Goal: Task Accomplishment & Management: Manage account settings

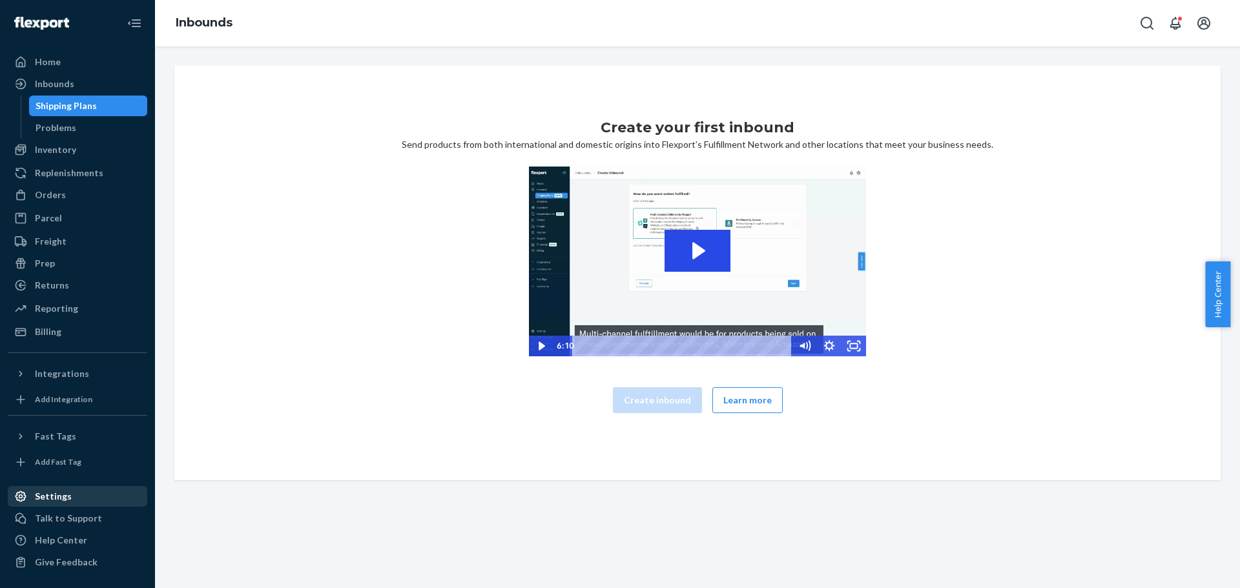
click at [58, 500] on div "Settings" at bounding box center [53, 496] width 37 height 13
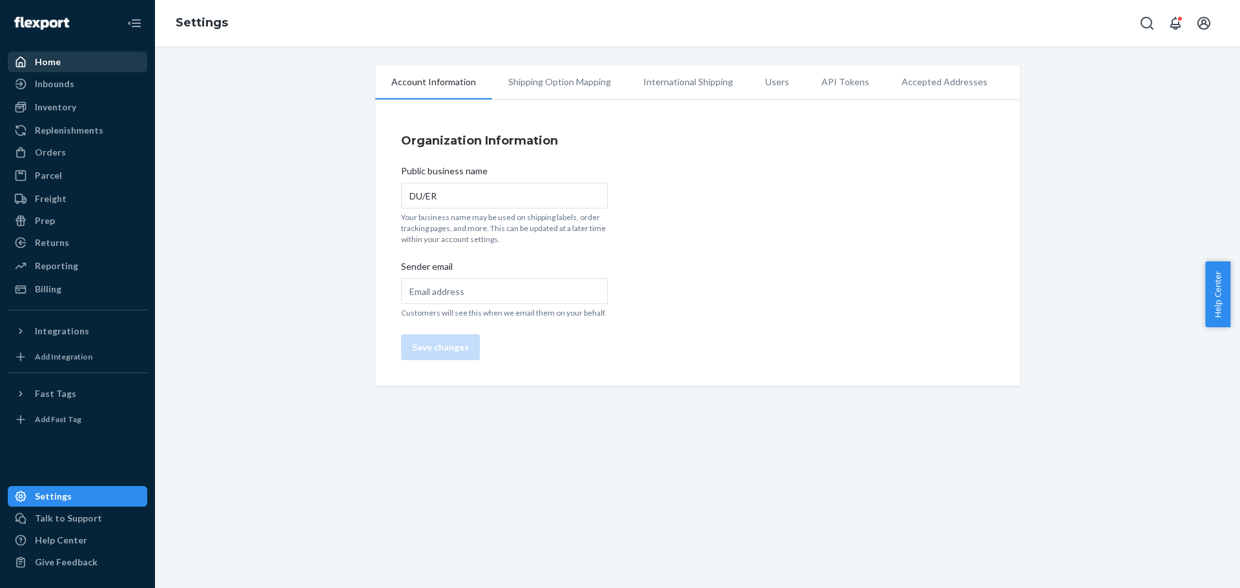
click at [45, 65] on div "Home" at bounding box center [48, 62] width 26 height 13
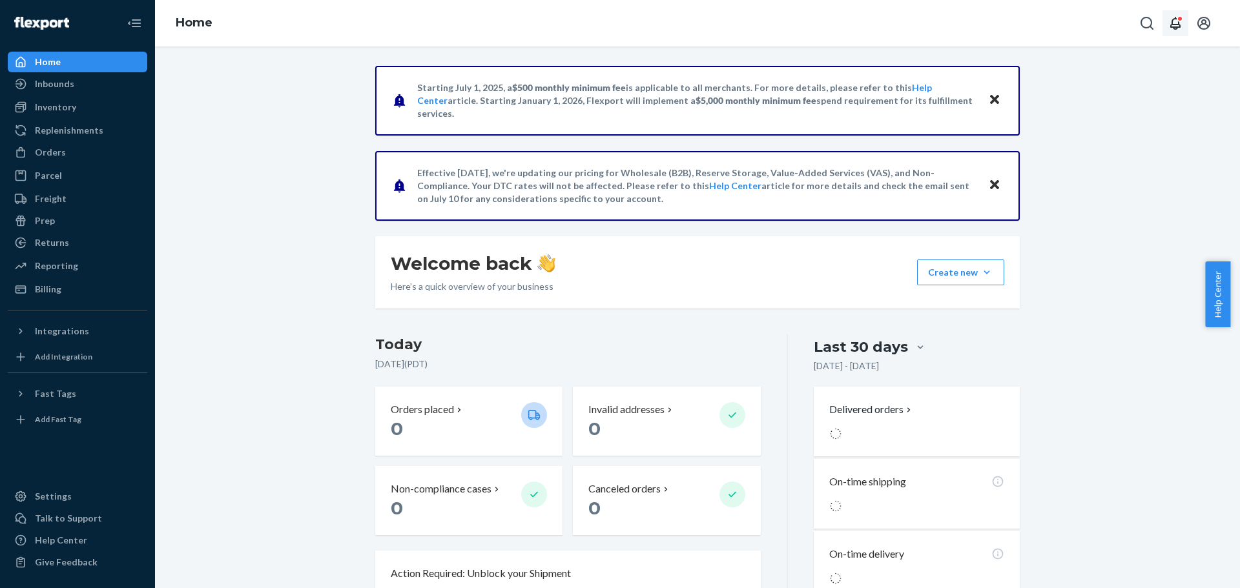
click at [1179, 24] on icon "Open notifications" at bounding box center [1175, 23] width 10 height 13
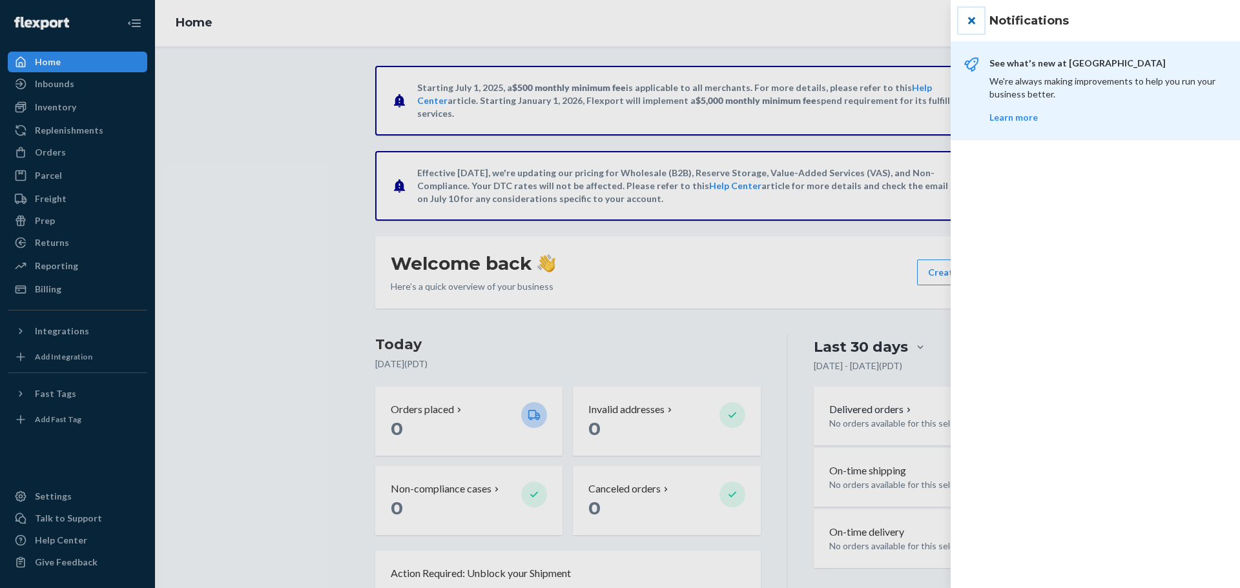
click at [967, 22] on button "close" at bounding box center [971, 21] width 26 height 26
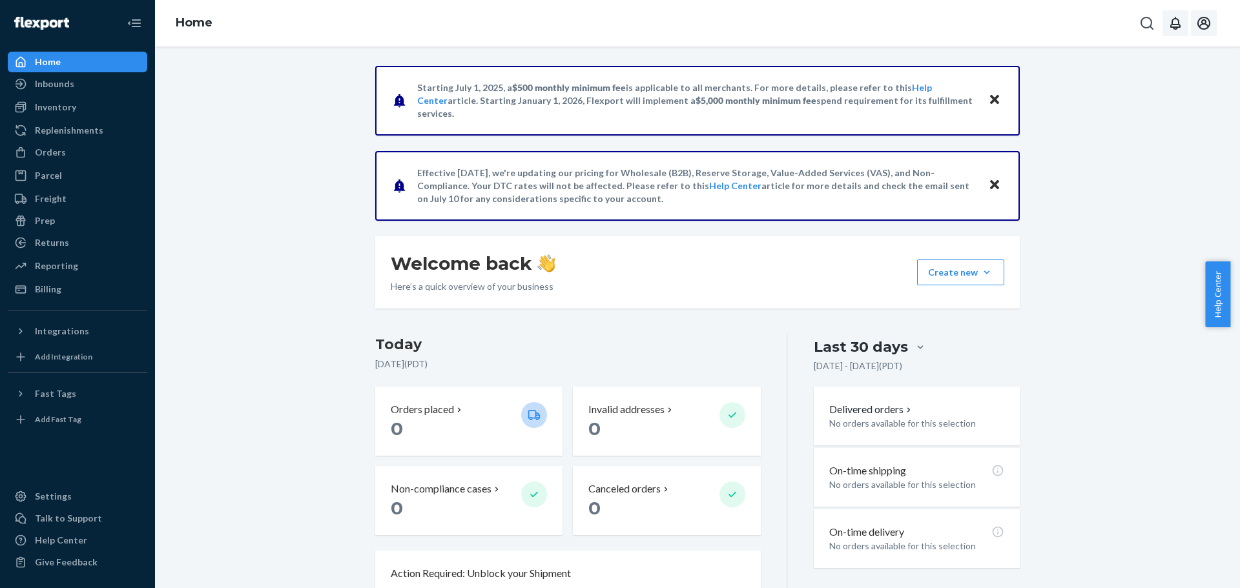
click at [1210, 23] on icon "Open account menu" at bounding box center [1204, 24] width 16 height 16
click at [1152, 103] on div "Settings" at bounding box center [1175, 114] width 100 height 23
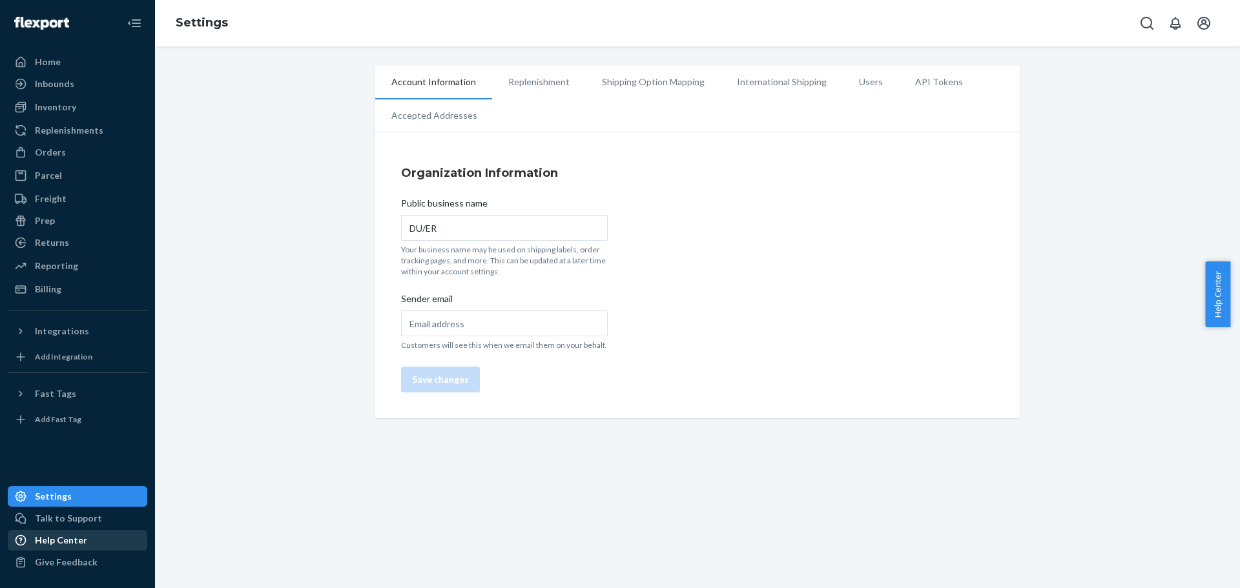
click at [68, 550] on link "Help Center" at bounding box center [78, 540] width 140 height 21
click at [444, 86] on li "Account Information" at bounding box center [433, 83] width 117 height 34
click at [452, 114] on li "Accepted Addresses" at bounding box center [434, 115] width 118 height 32
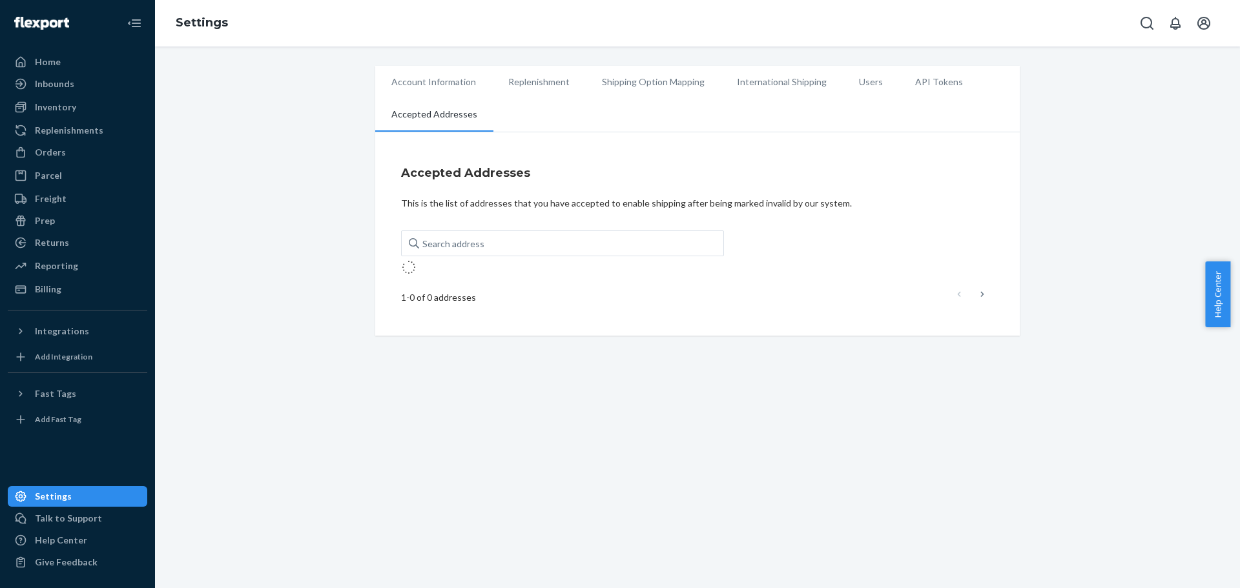
click at [453, 78] on li "Account Information" at bounding box center [433, 82] width 117 height 32
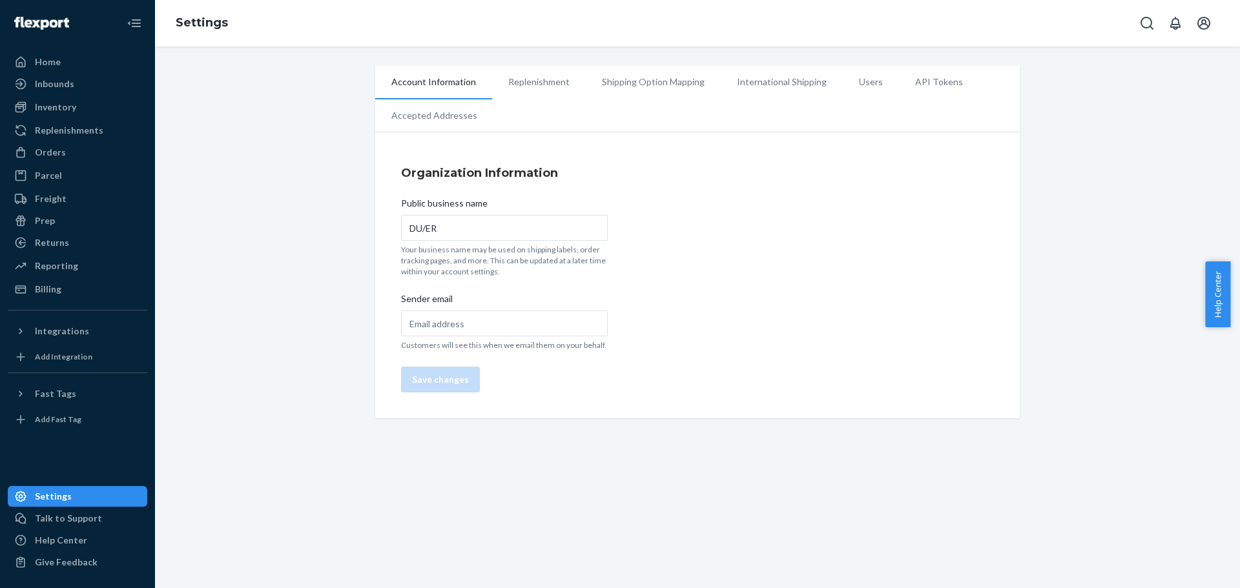
click at [465, 169] on h4 "Organization Information" at bounding box center [697, 173] width 593 height 17
click at [859, 82] on li "Users" at bounding box center [871, 82] width 56 height 32
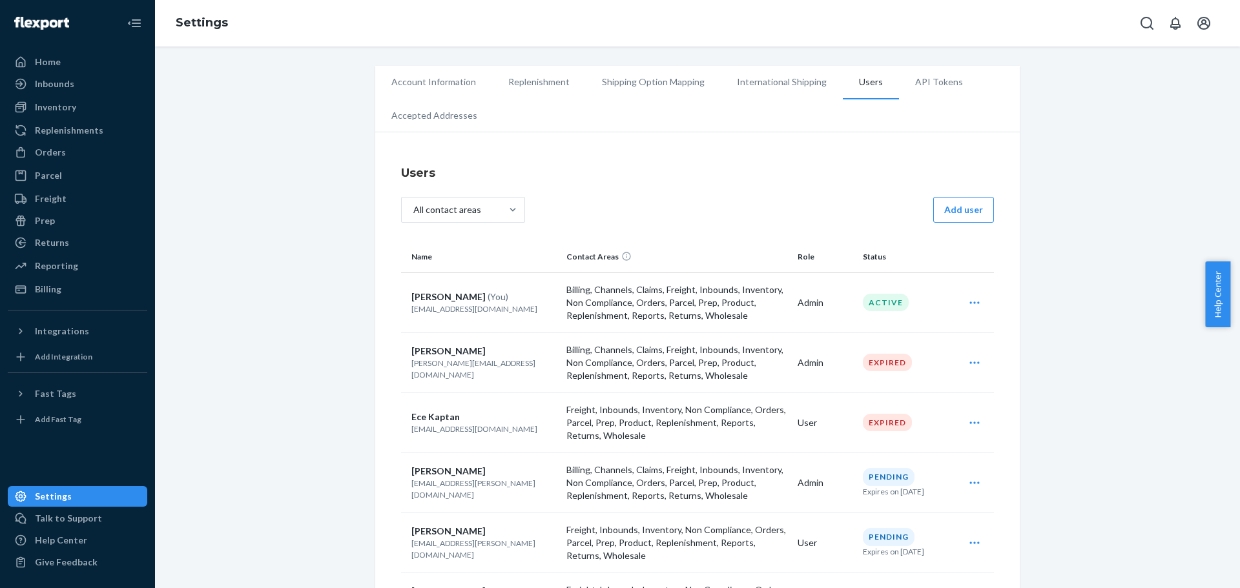
click at [968, 305] on icon "Open user actions" at bounding box center [974, 302] width 13 height 13
click at [888, 338] on span "Edit" at bounding box center [915, 334] width 80 height 9
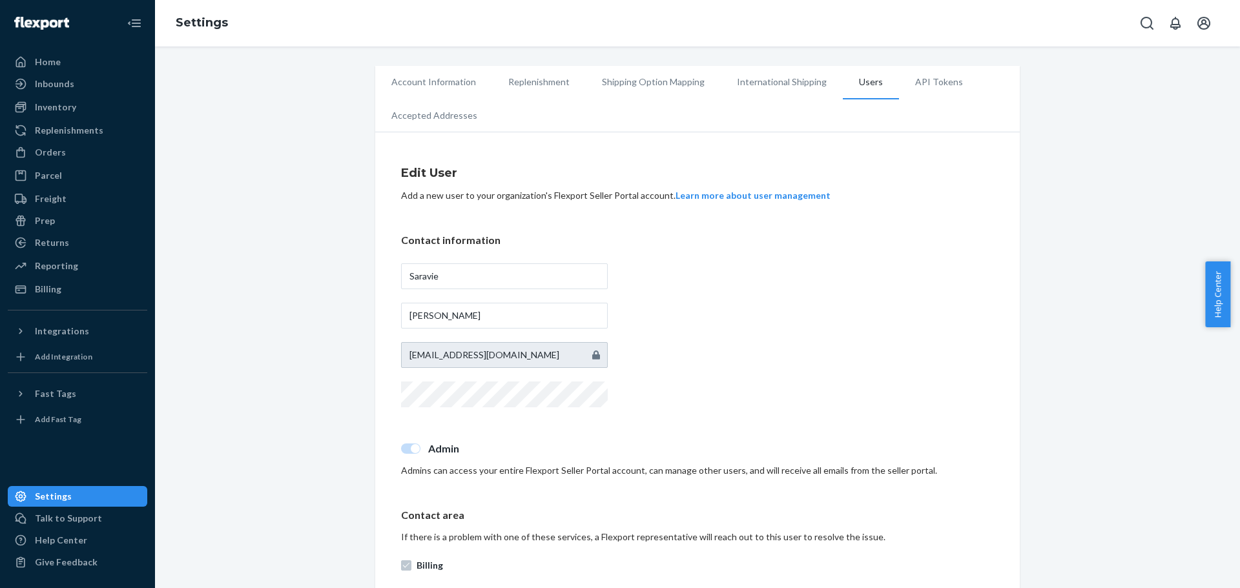
click at [428, 82] on li "Account Information" at bounding box center [433, 82] width 117 height 32
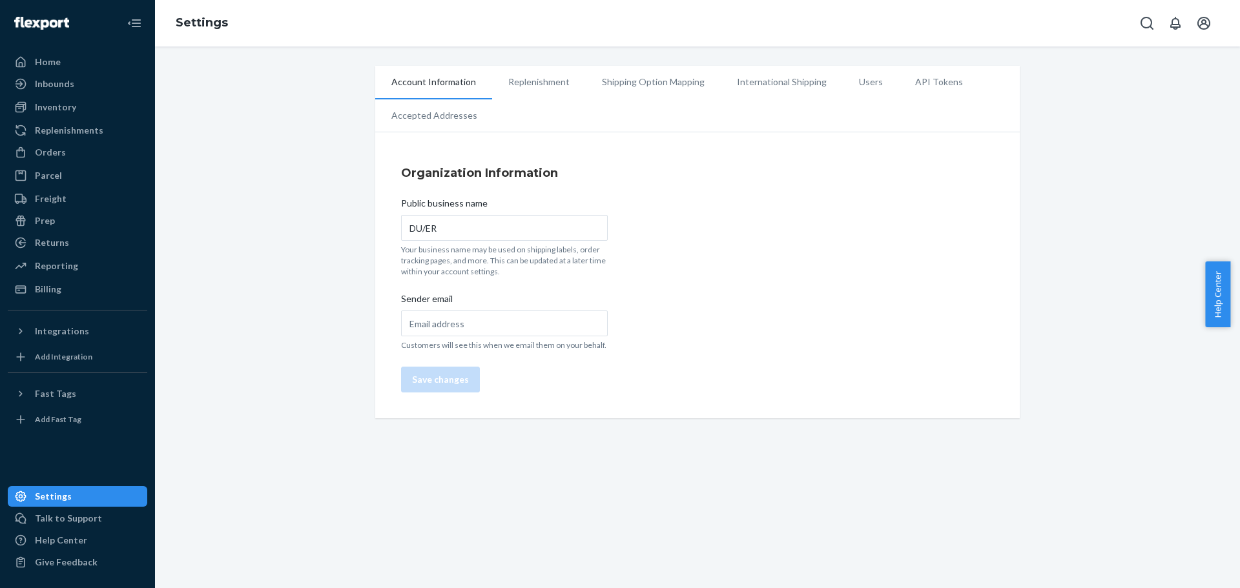
click at [867, 91] on li "Users" at bounding box center [871, 82] width 56 height 32
